Goal: Navigation & Orientation: Understand site structure

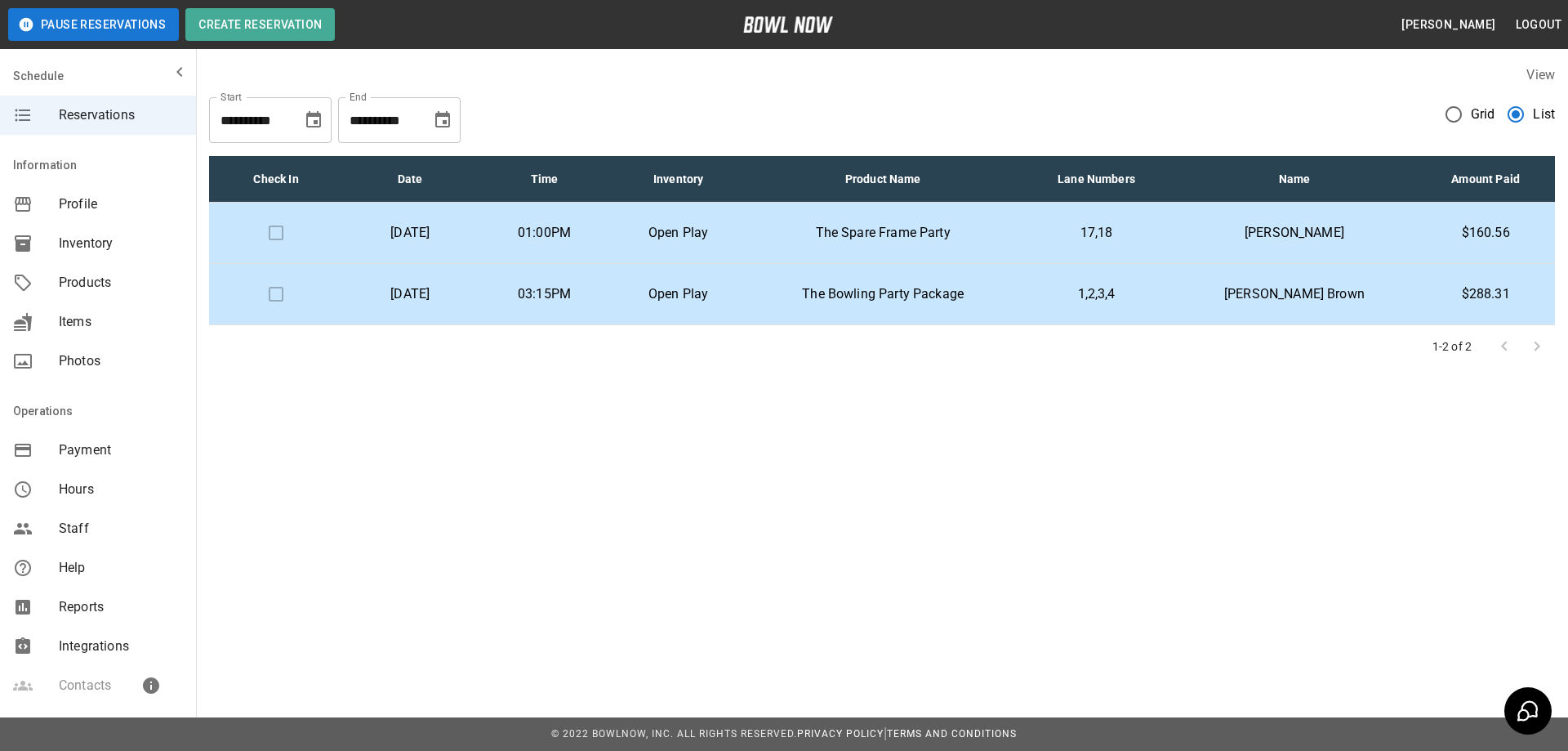
click at [73, 274] on span "Products" at bounding box center [121, 282] width 124 height 20
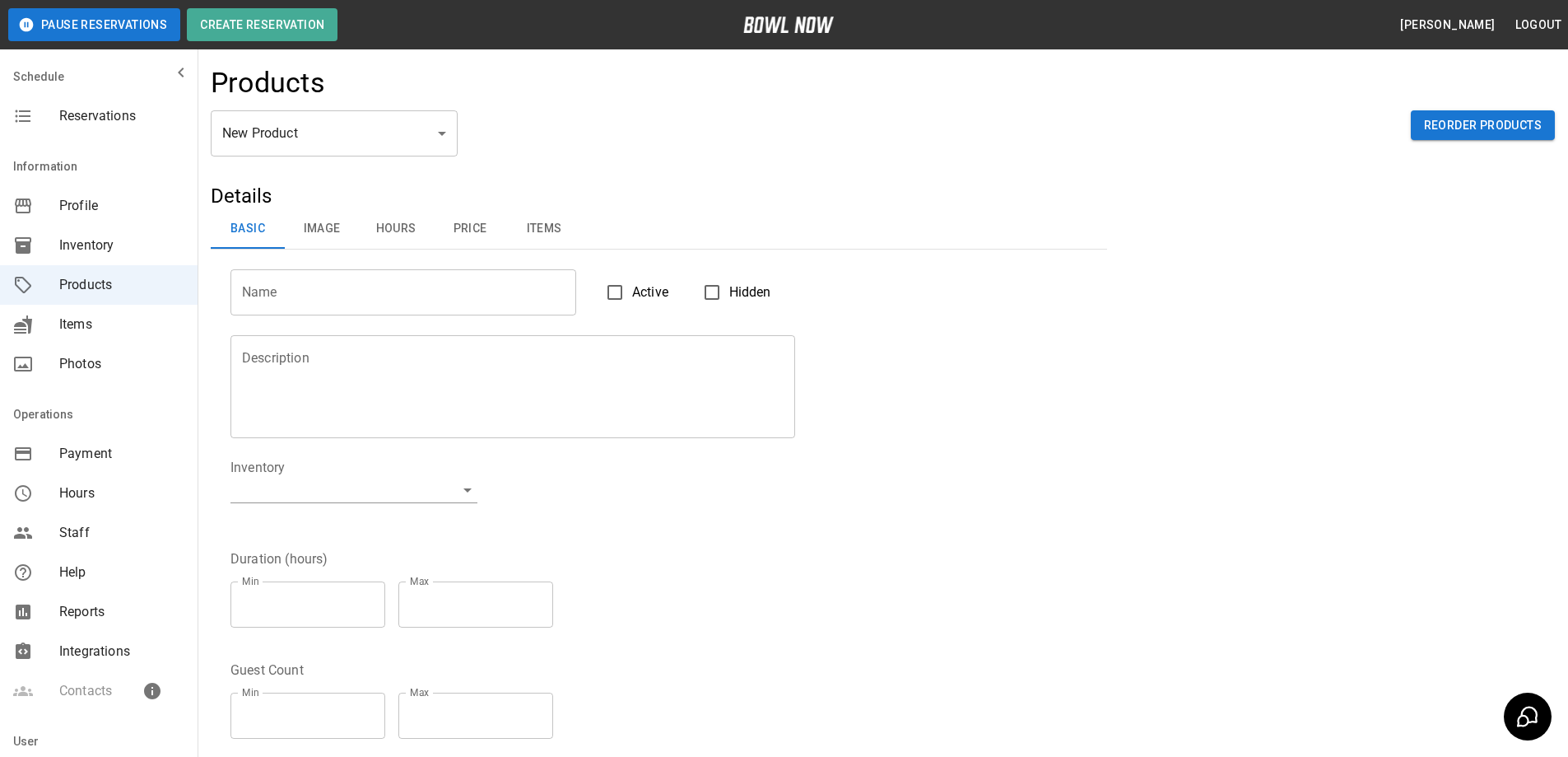
click at [119, 243] on span "Inventory" at bounding box center [122, 245] width 125 height 20
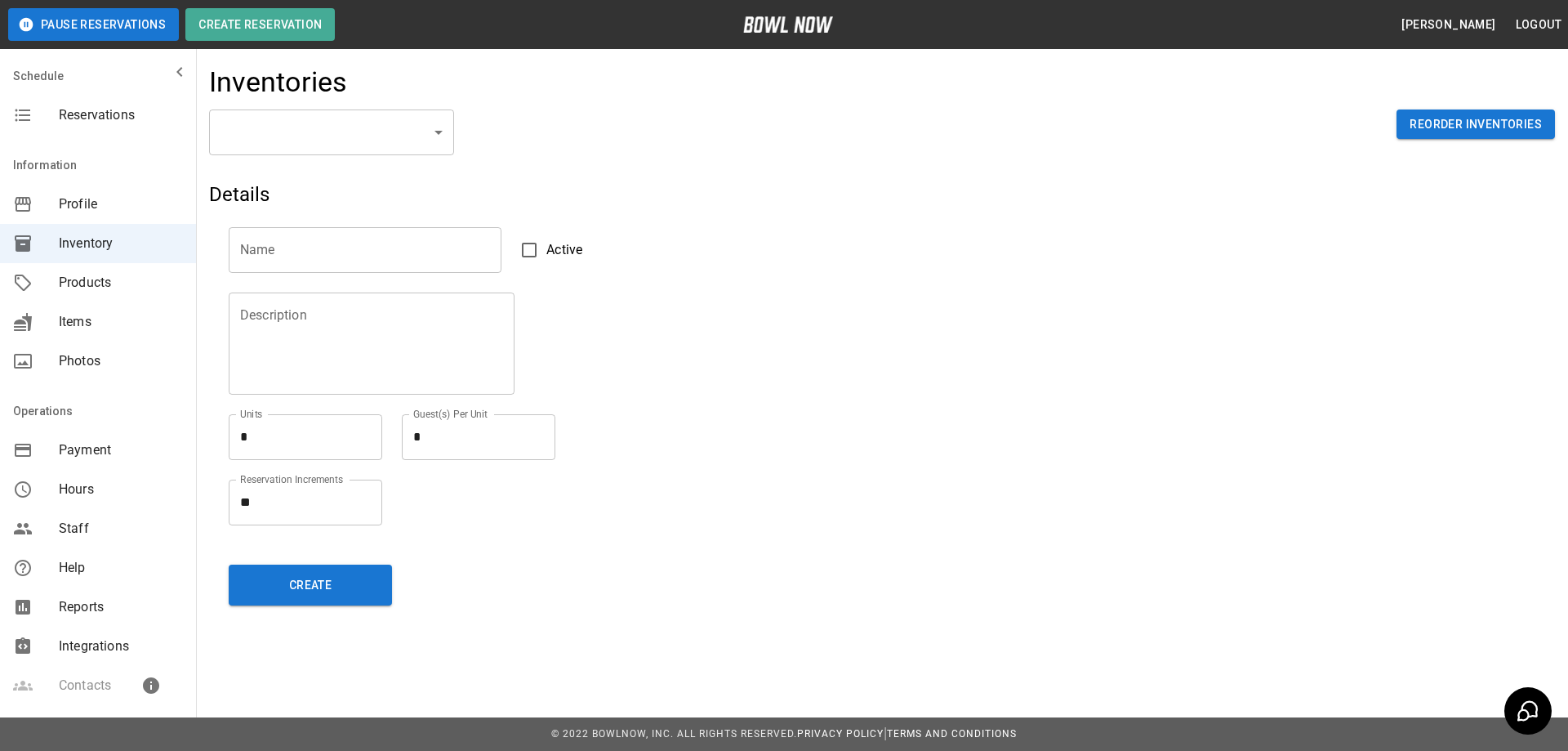
click at [155, 208] on span "Profile" at bounding box center [121, 204] width 124 height 20
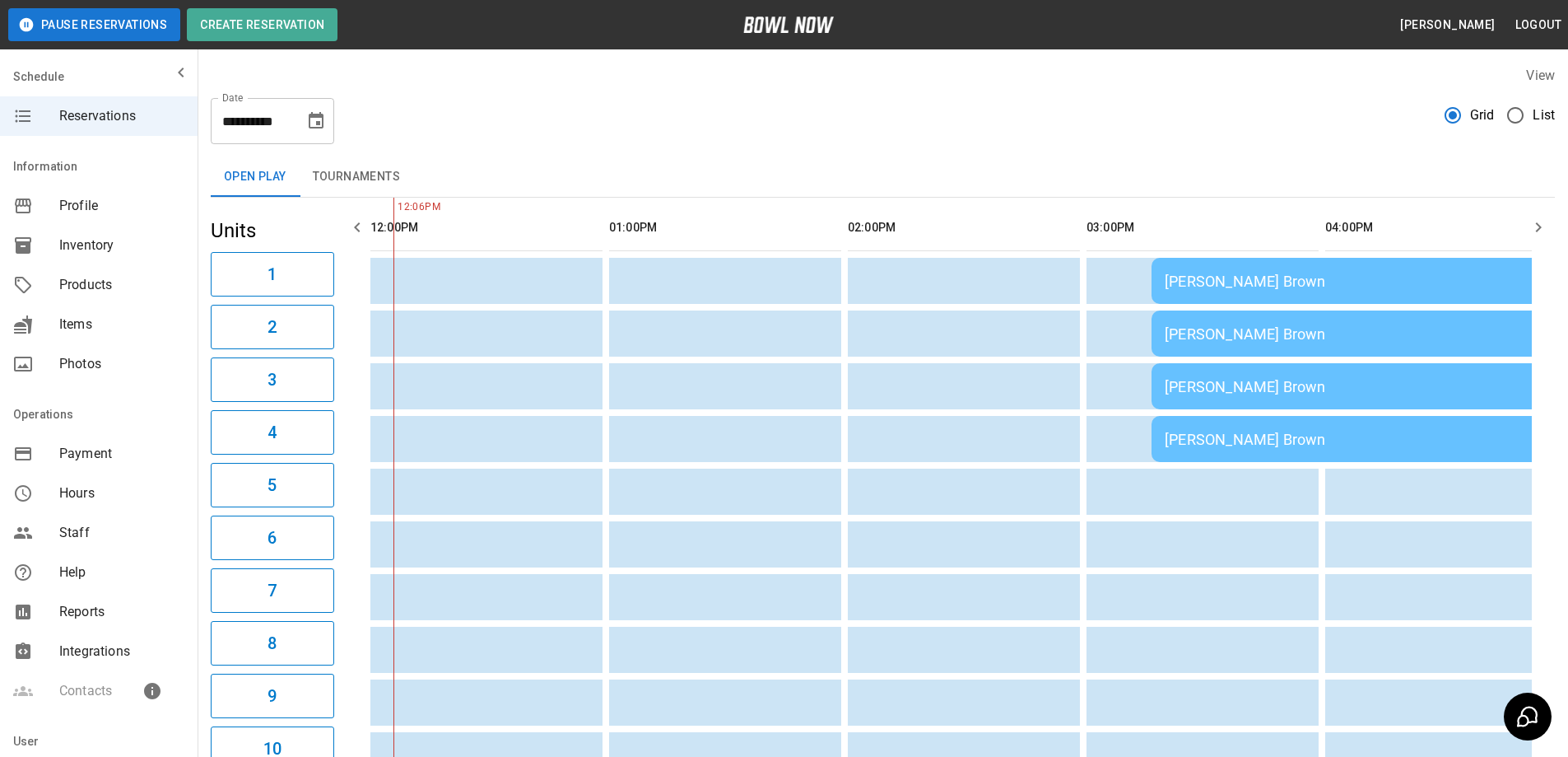
click at [78, 280] on span "Products" at bounding box center [122, 285] width 125 height 20
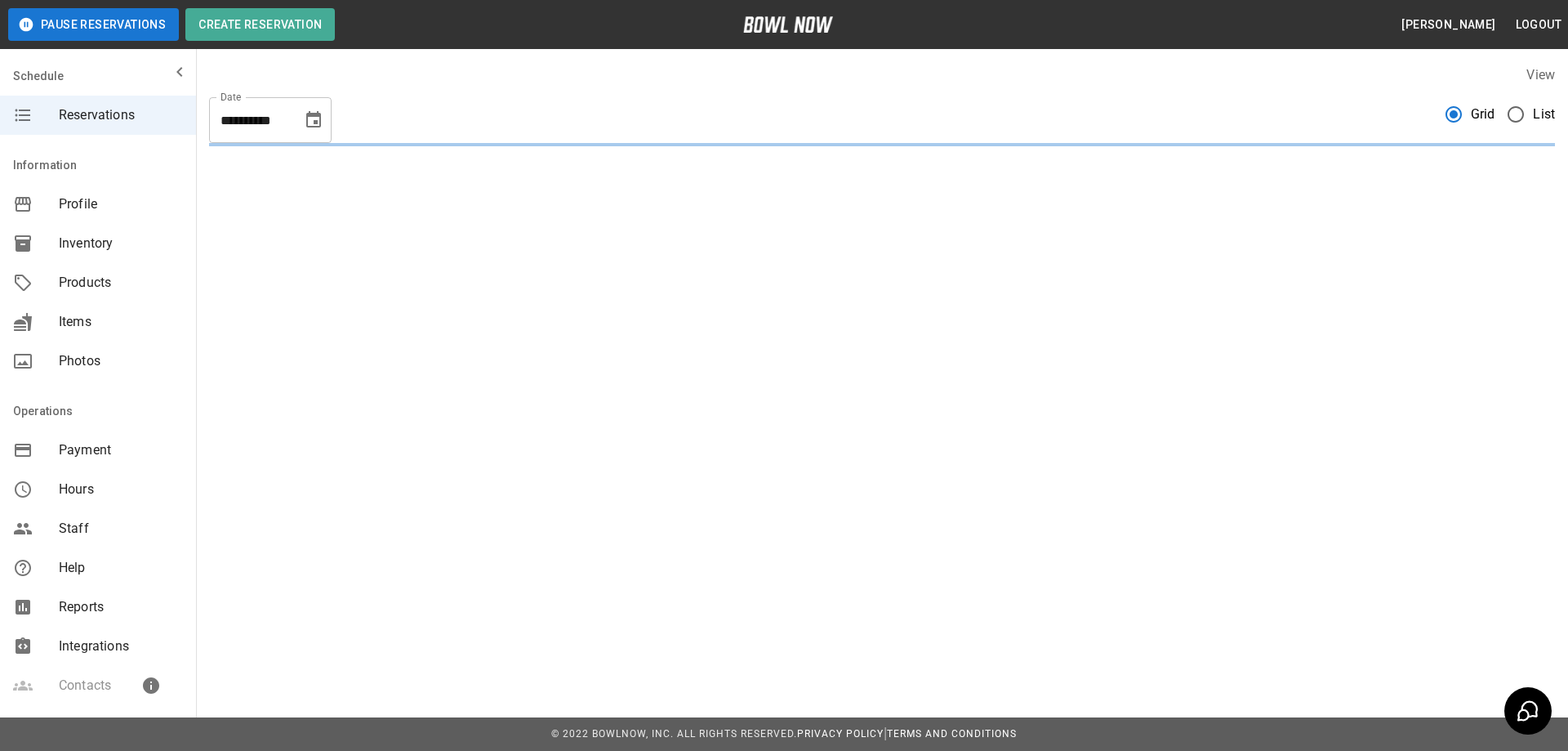
click at [1533, 118] on span "List" at bounding box center [1543, 114] width 22 height 20
